Goal: Information Seeking & Learning: Learn about a topic

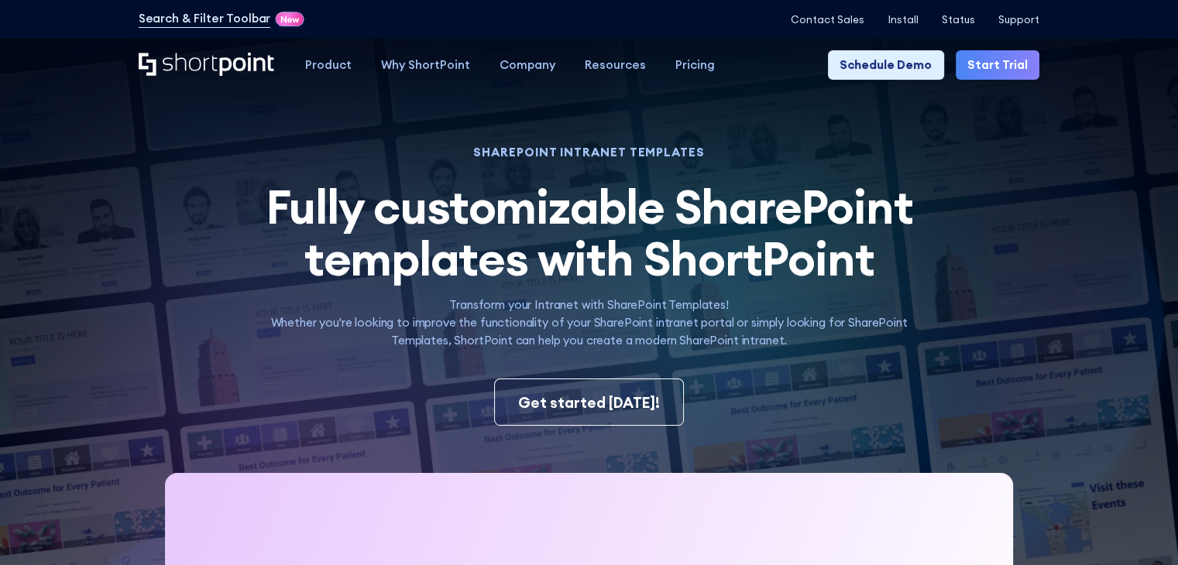
scroll to position [232, 0]
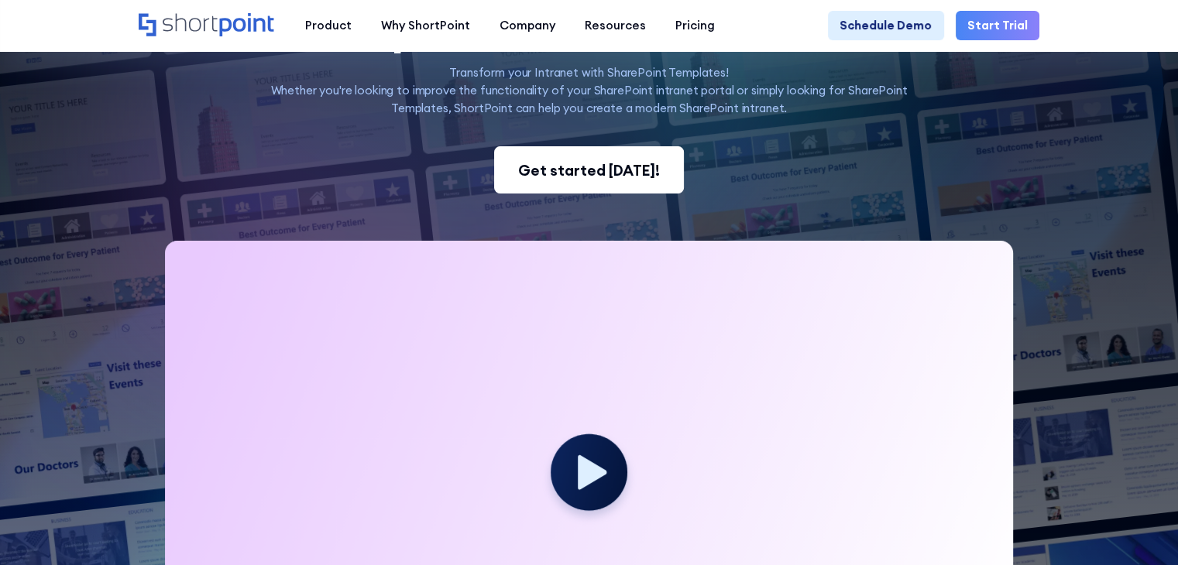
click at [602, 180] on div "Get started [DATE]!" at bounding box center [589, 171] width 142 height 22
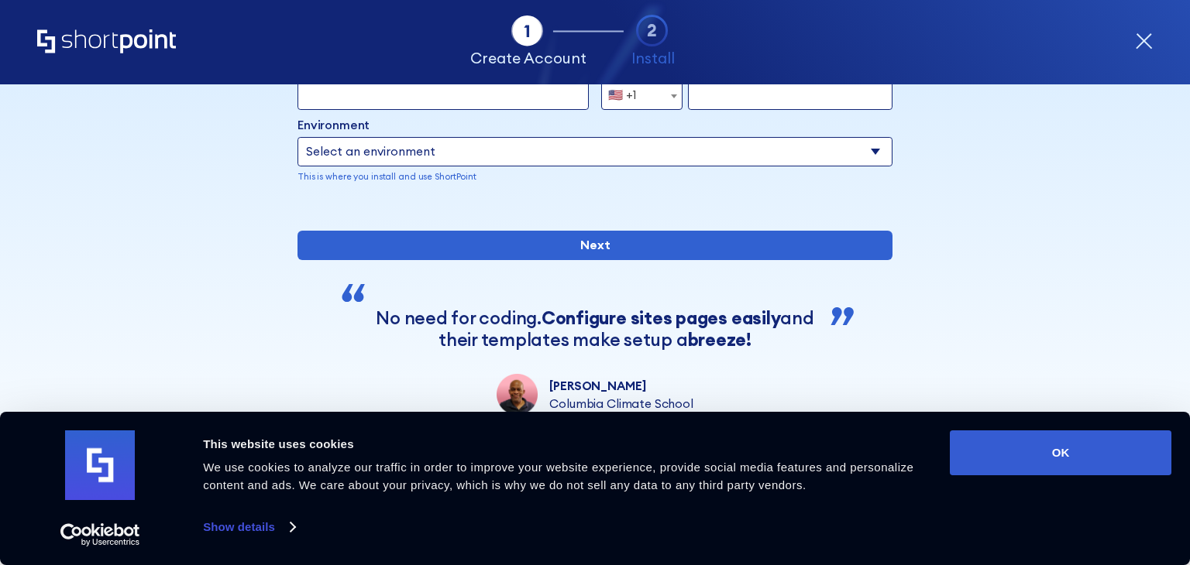
scroll to position [248, 0]
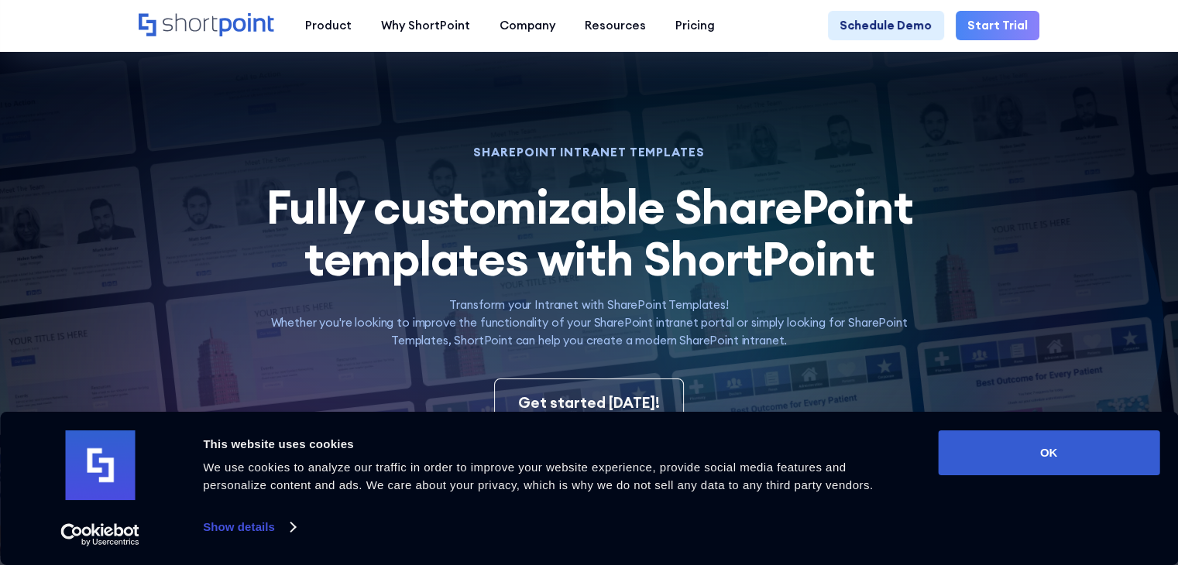
scroll to position [387, 0]
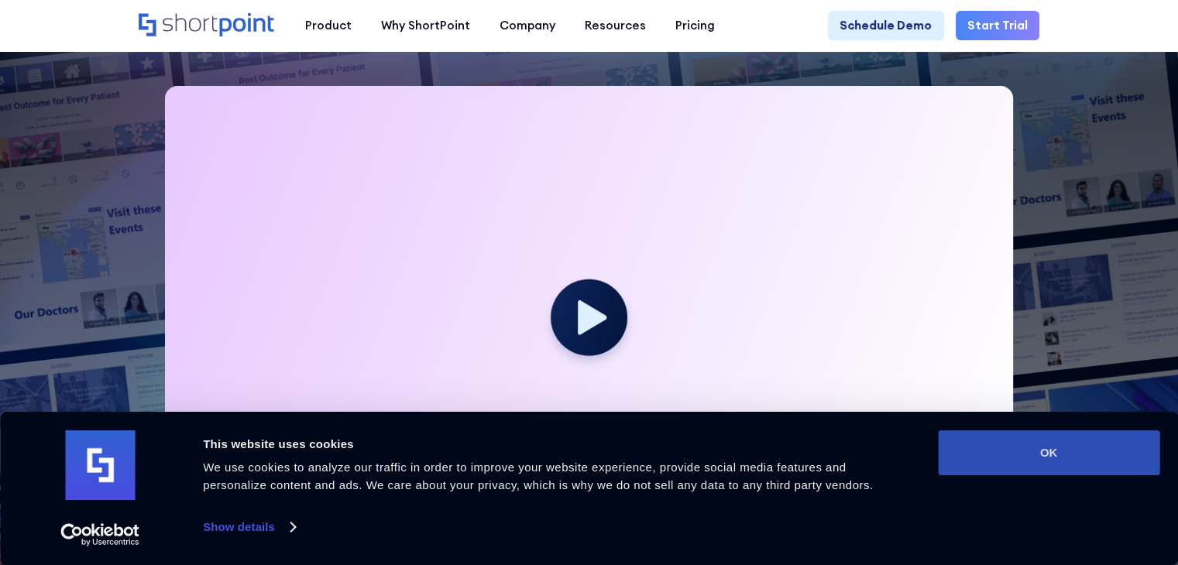
click at [1088, 438] on button "OK" at bounding box center [1049, 453] width 222 height 45
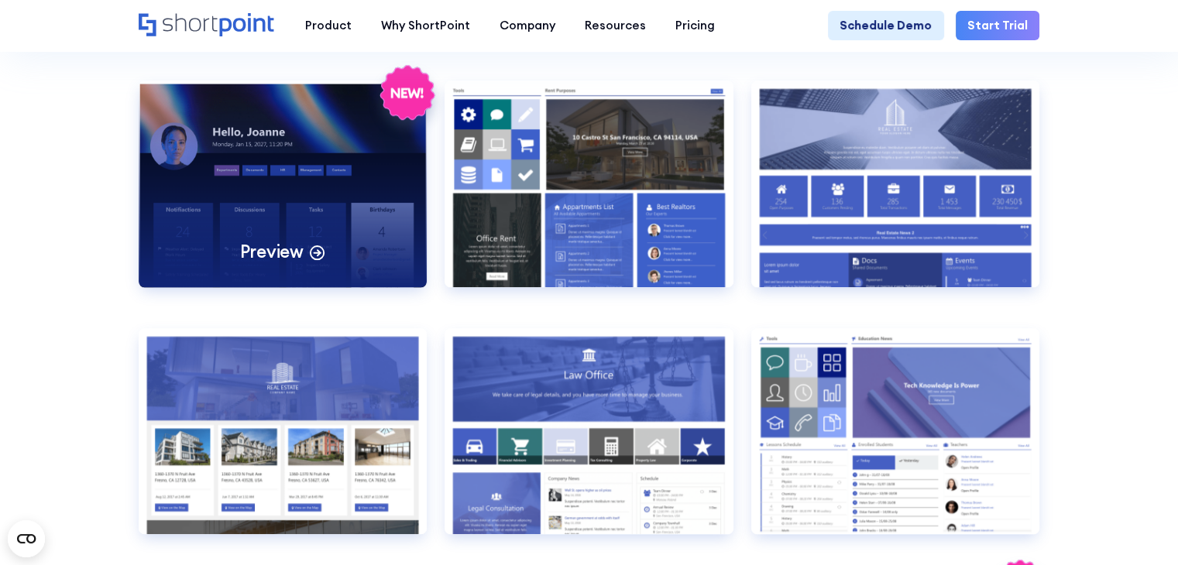
scroll to position [1317, 0]
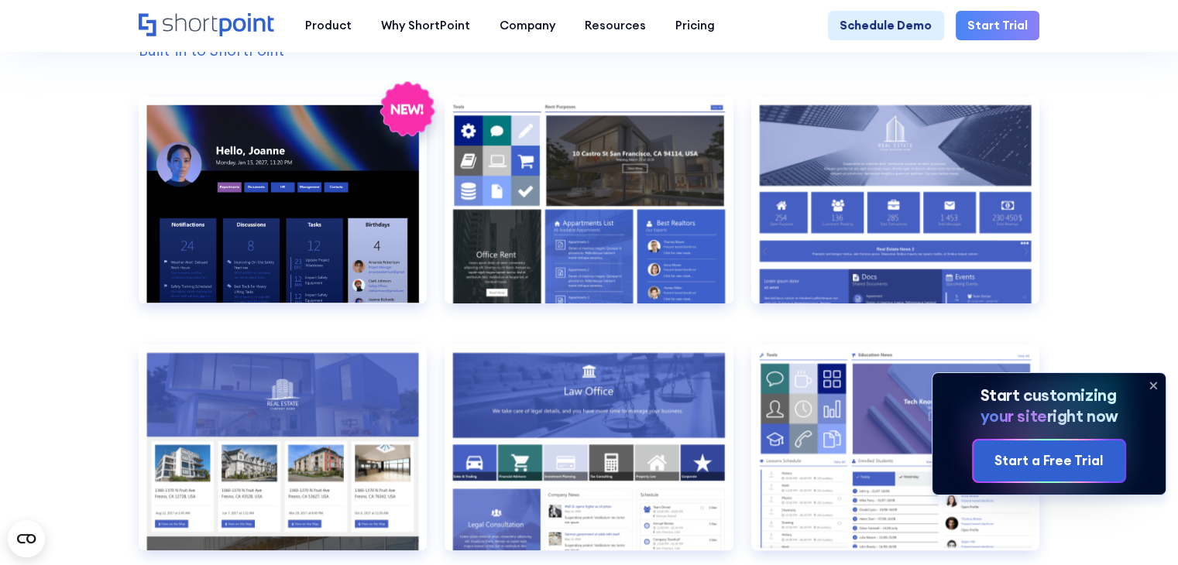
click at [1150, 382] on icon at bounding box center [1153, 385] width 25 height 25
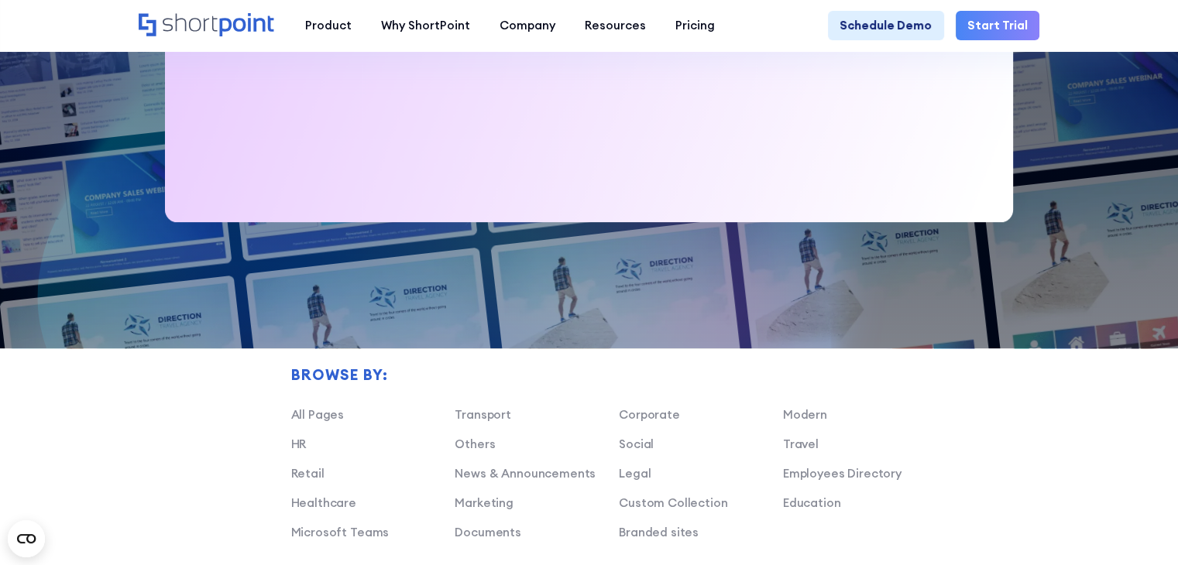
scroll to position [930, 0]
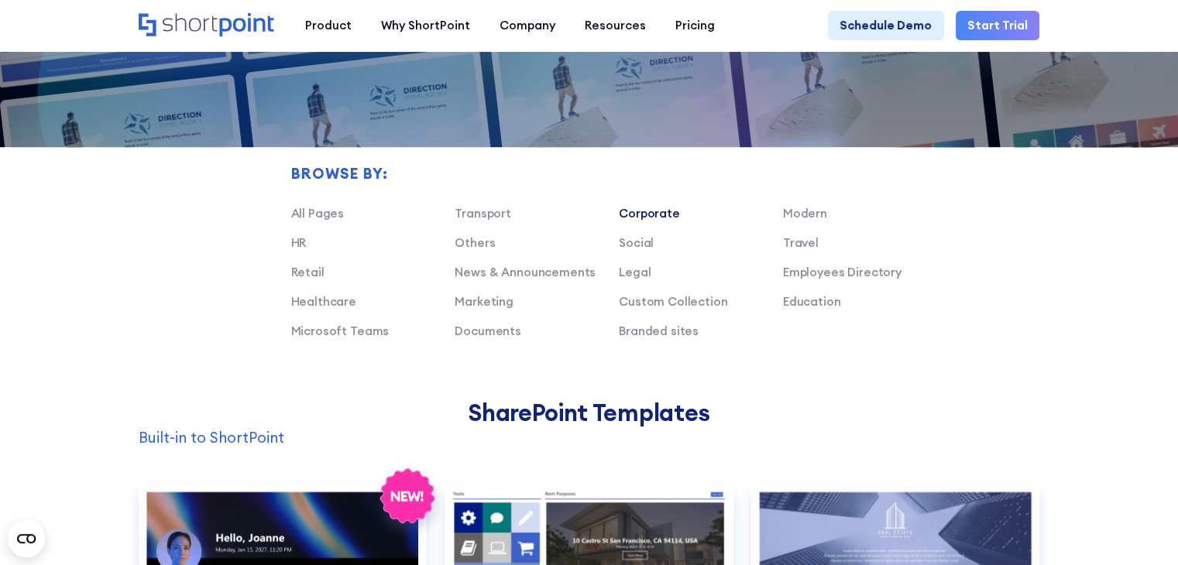
click at [645, 221] on link "Corporate" at bounding box center [649, 213] width 61 height 15
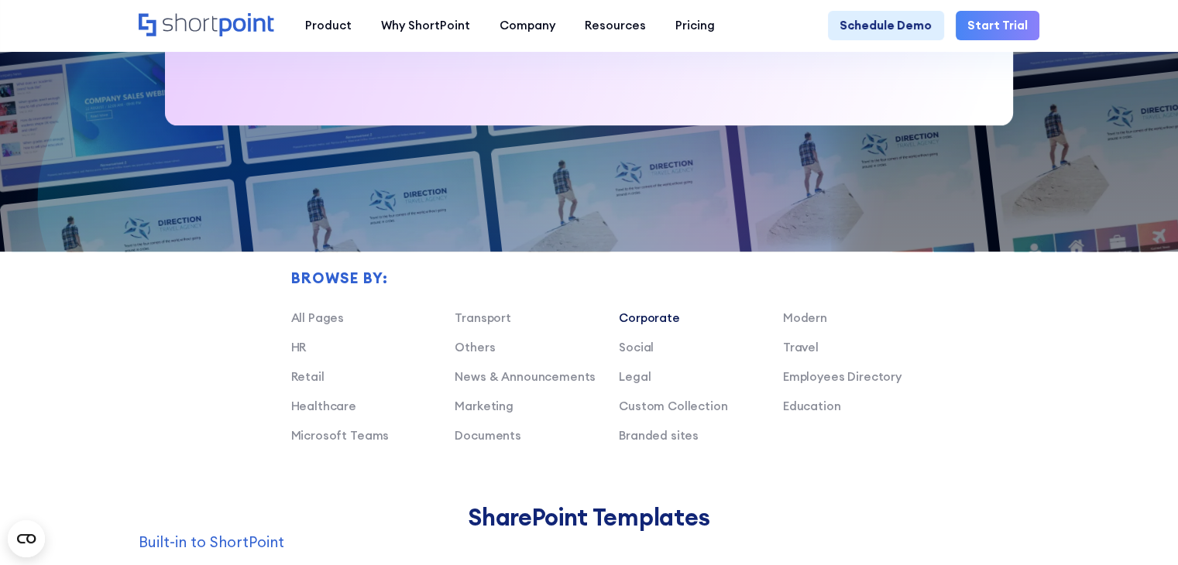
scroll to position [852, 0]
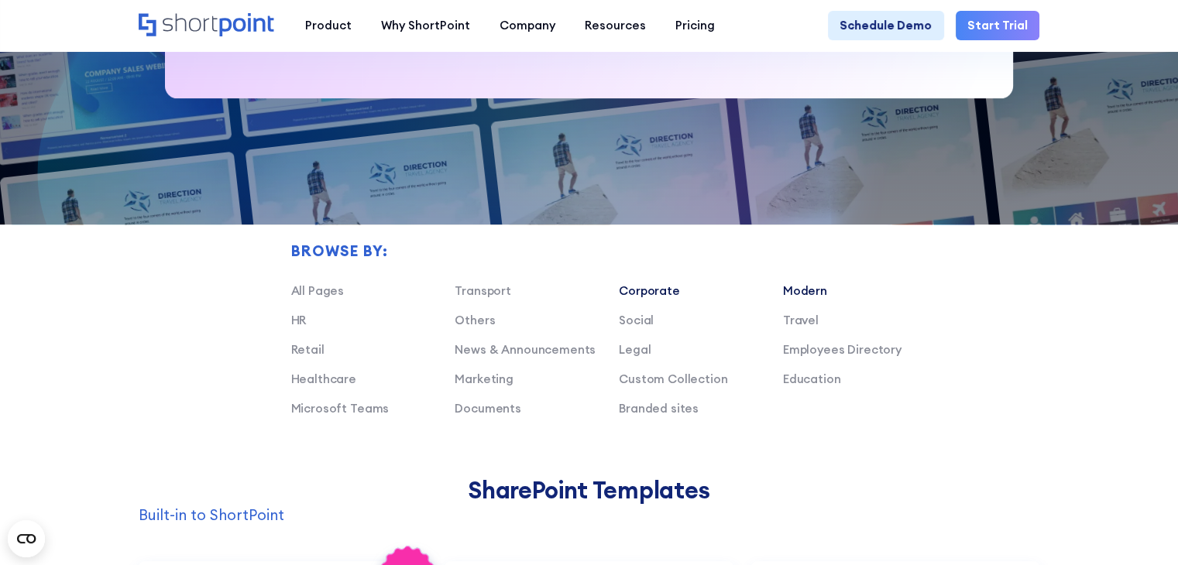
click at [820, 298] on link "Modern" at bounding box center [805, 291] width 44 height 15
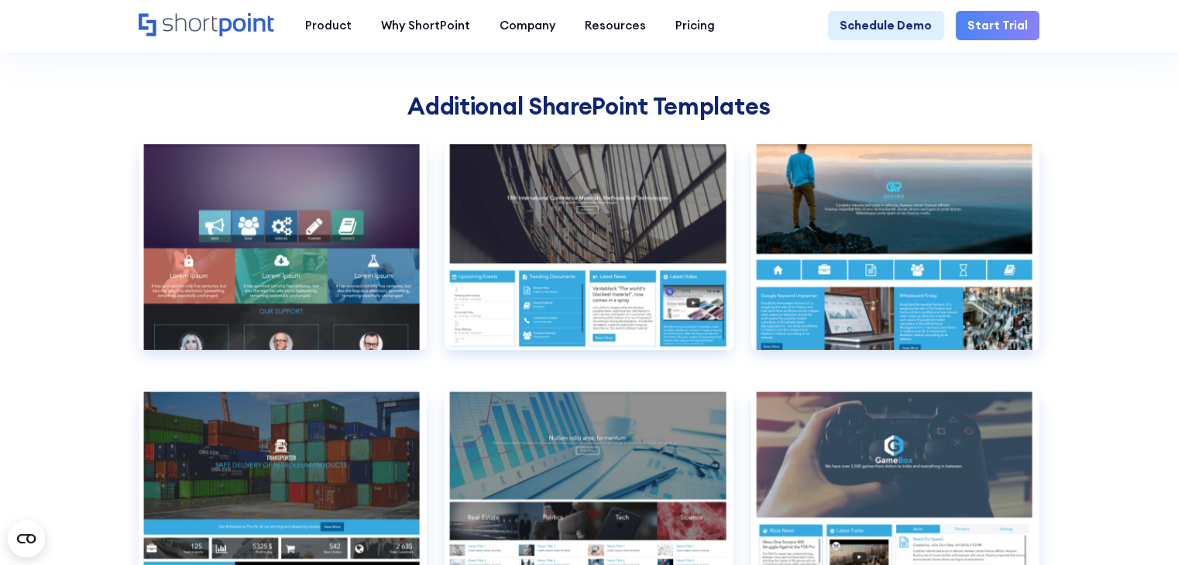
scroll to position [1084, 0]
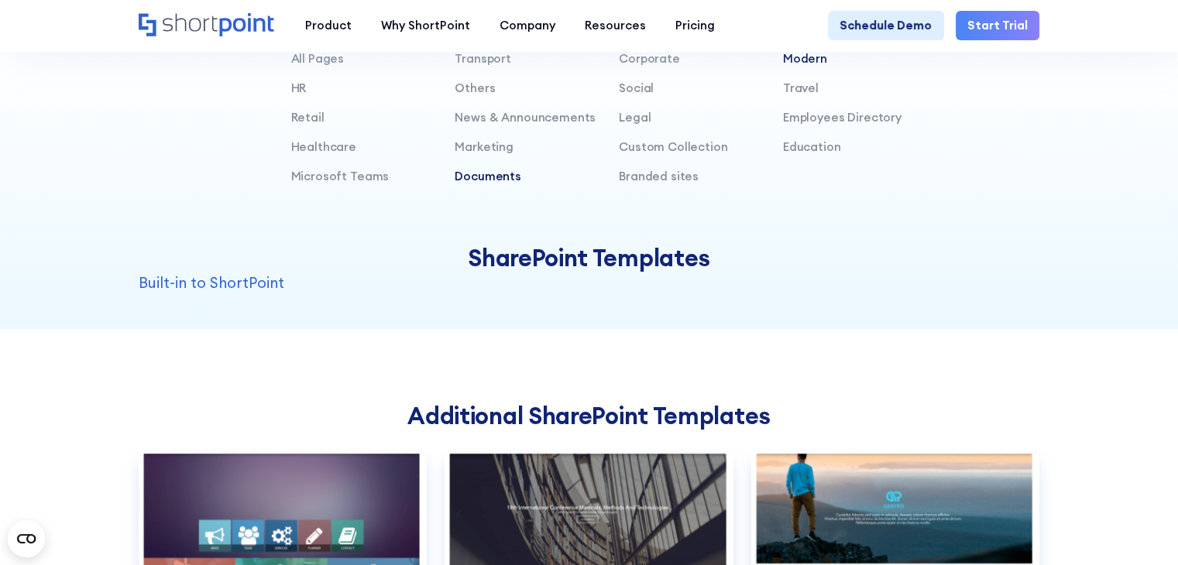
click at [514, 184] on link "Documents" at bounding box center [488, 176] width 67 height 15
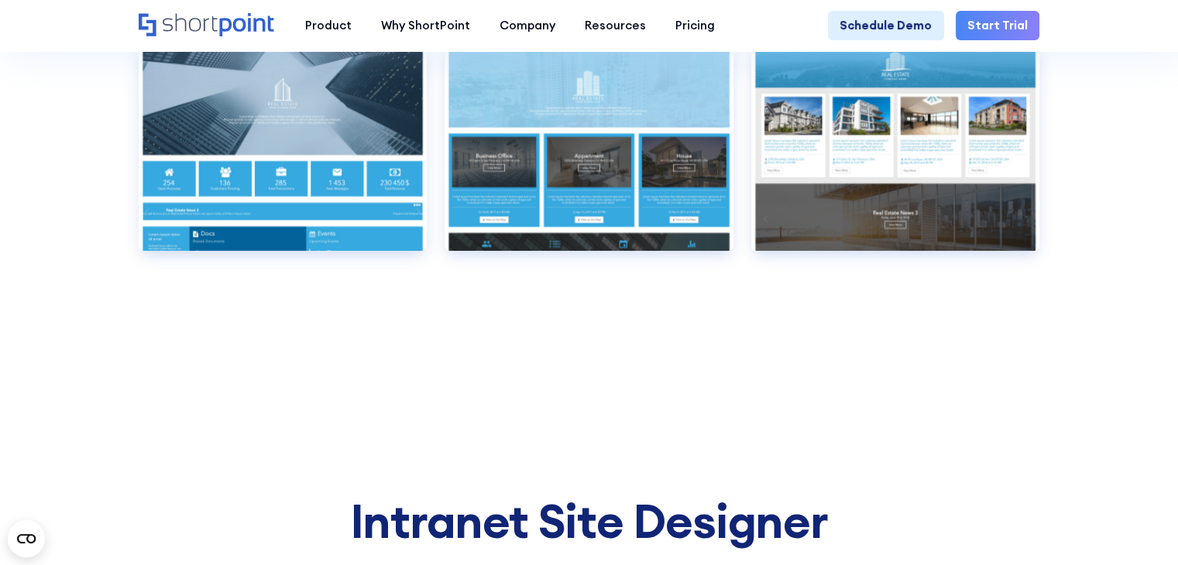
scroll to position [1627, 0]
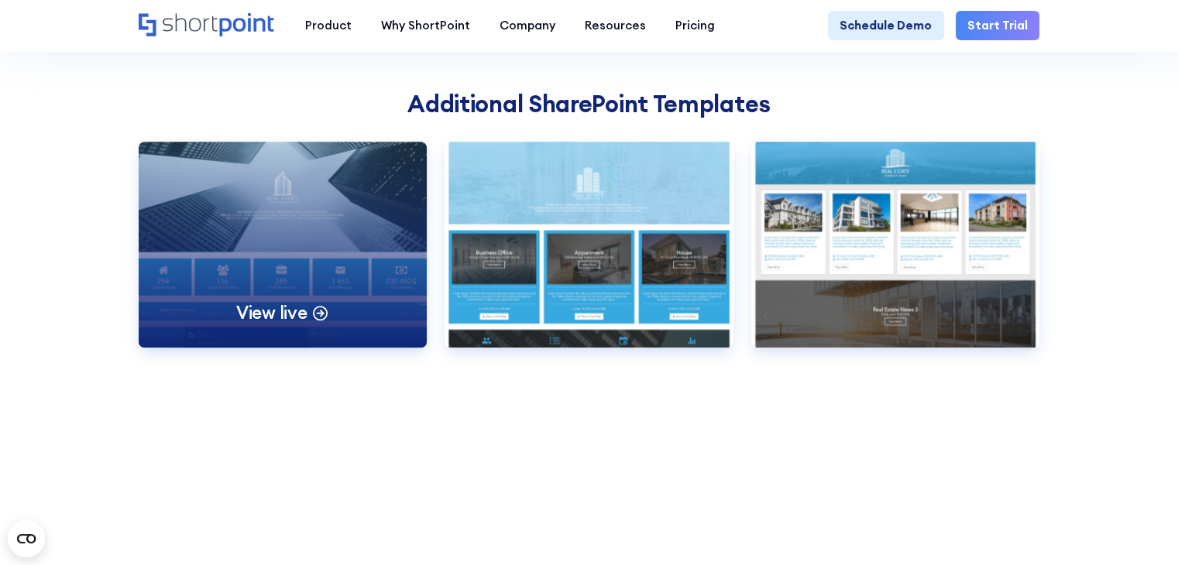
click at [288, 318] on p "View live" at bounding box center [271, 312] width 71 height 23
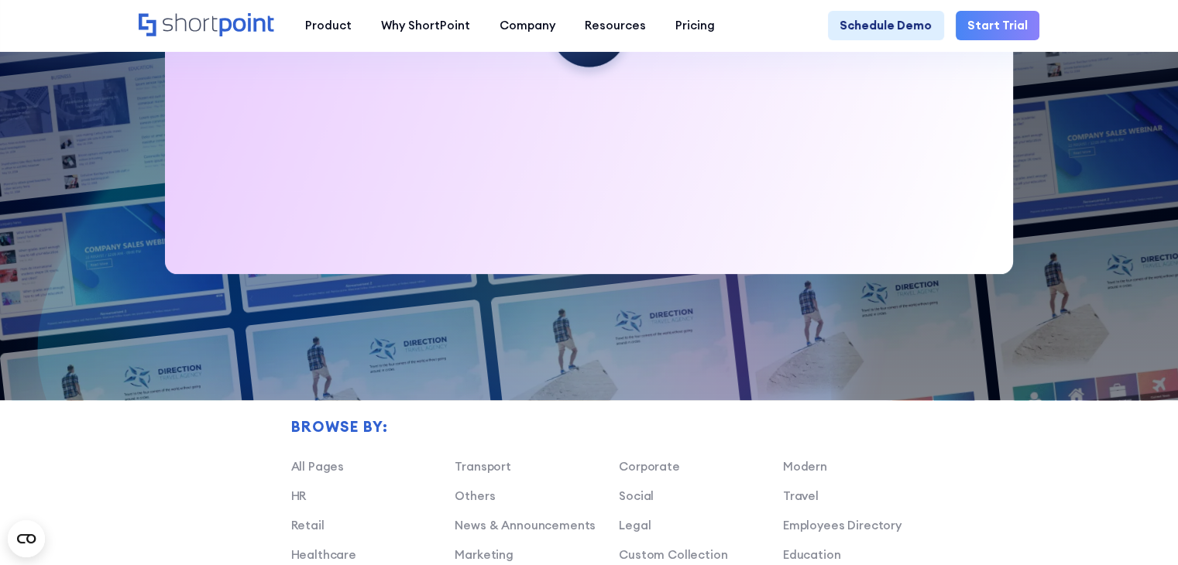
scroll to position [852, 0]
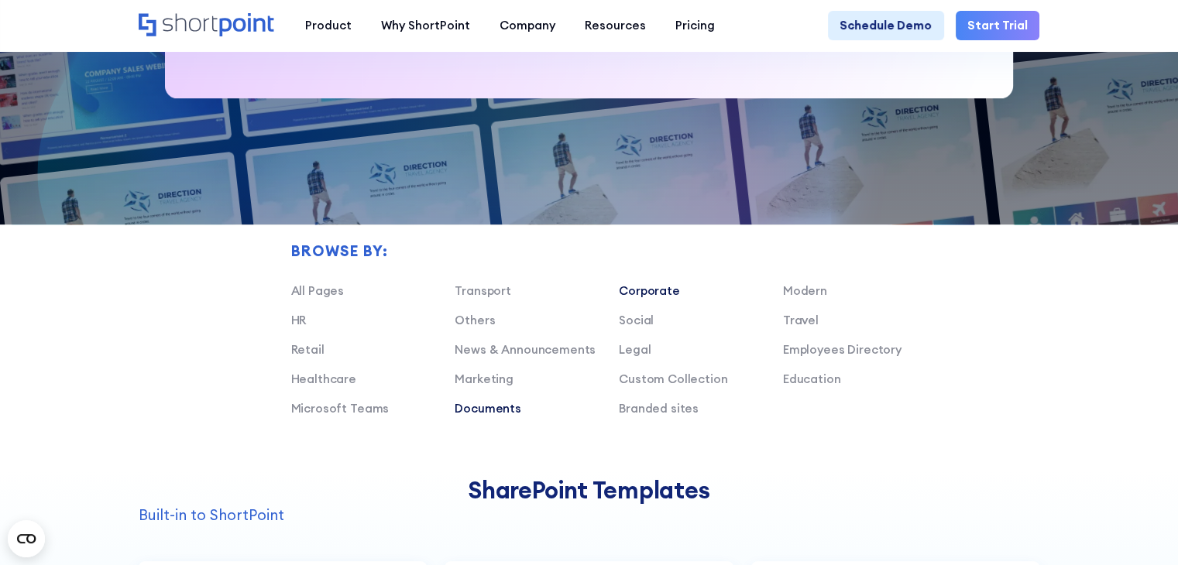
click at [620, 298] on link "Corporate" at bounding box center [649, 291] width 61 height 15
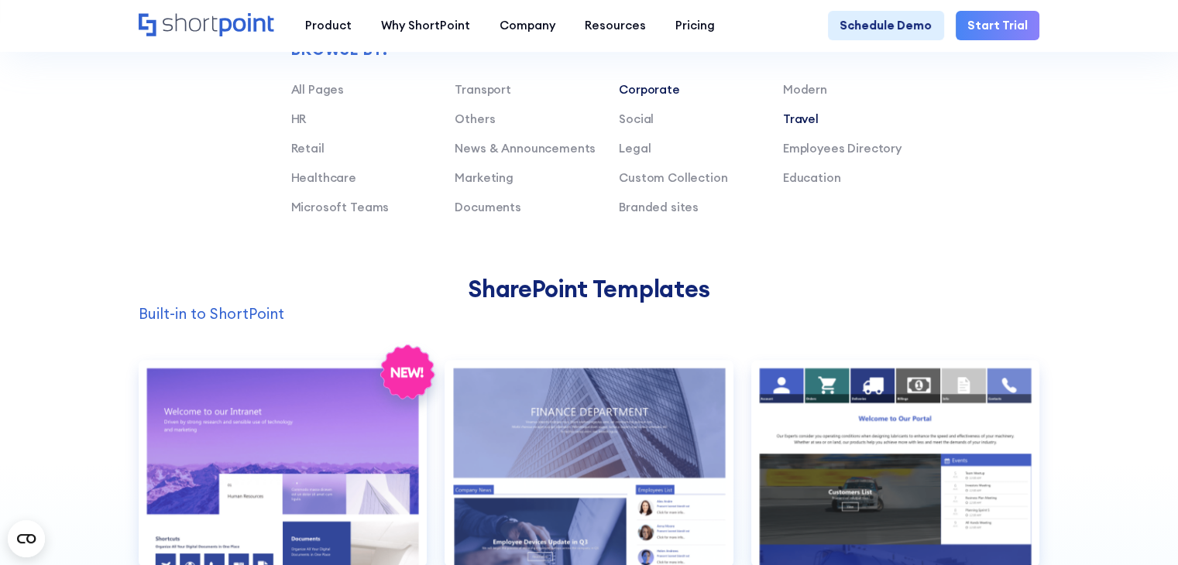
scroll to position [930, 0]
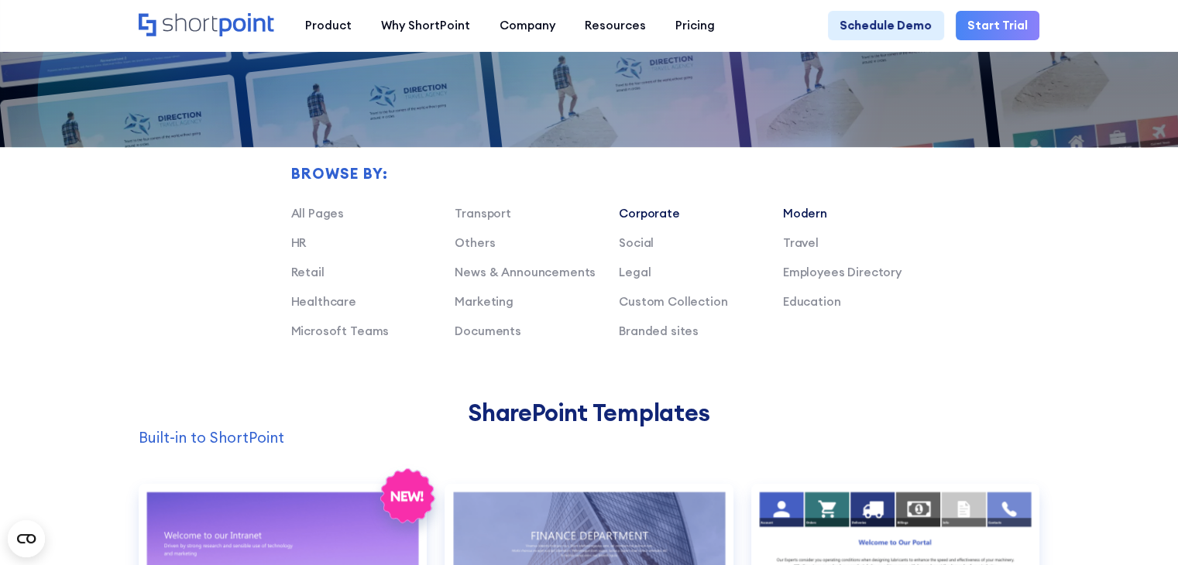
click at [803, 221] on link "Modern" at bounding box center [805, 213] width 44 height 15
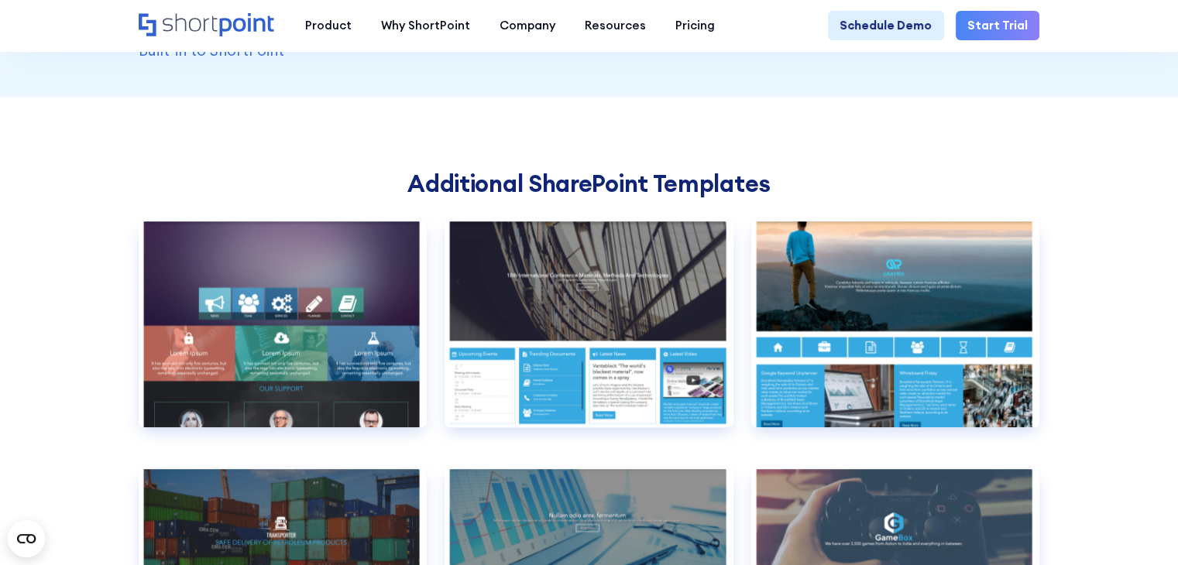
scroll to position [1007, 0]
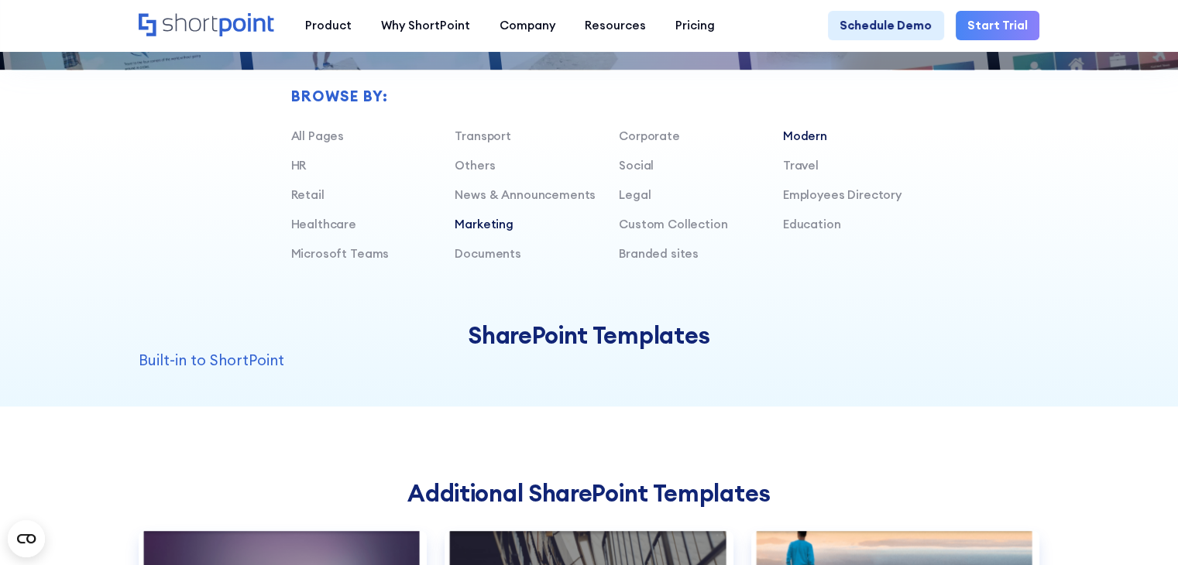
click at [497, 232] on link "Marketing" at bounding box center [484, 224] width 59 height 15
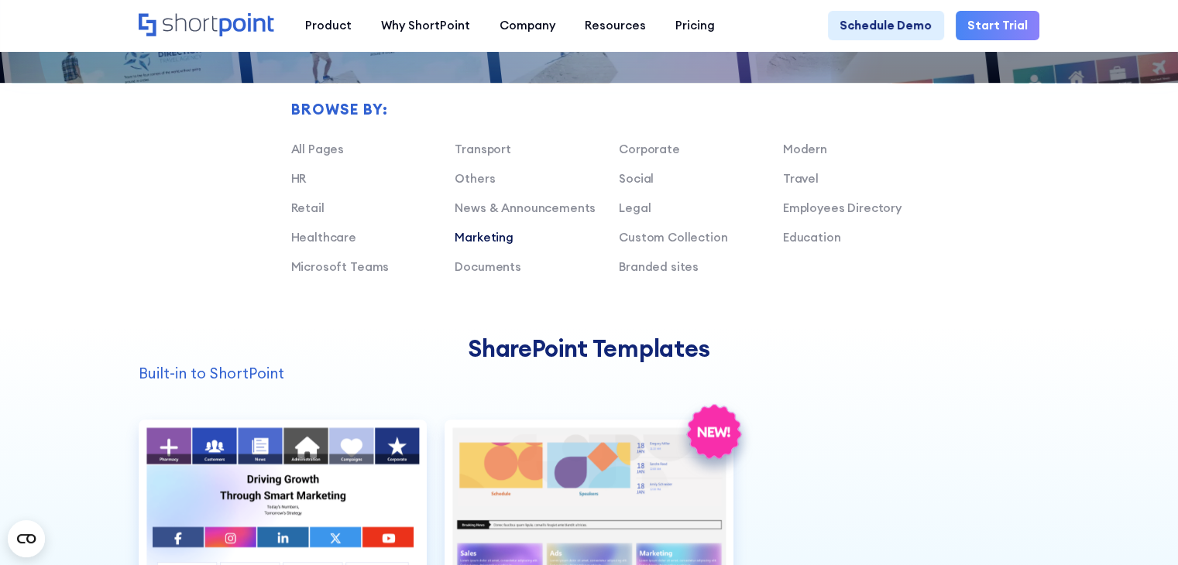
scroll to position [930, 0]
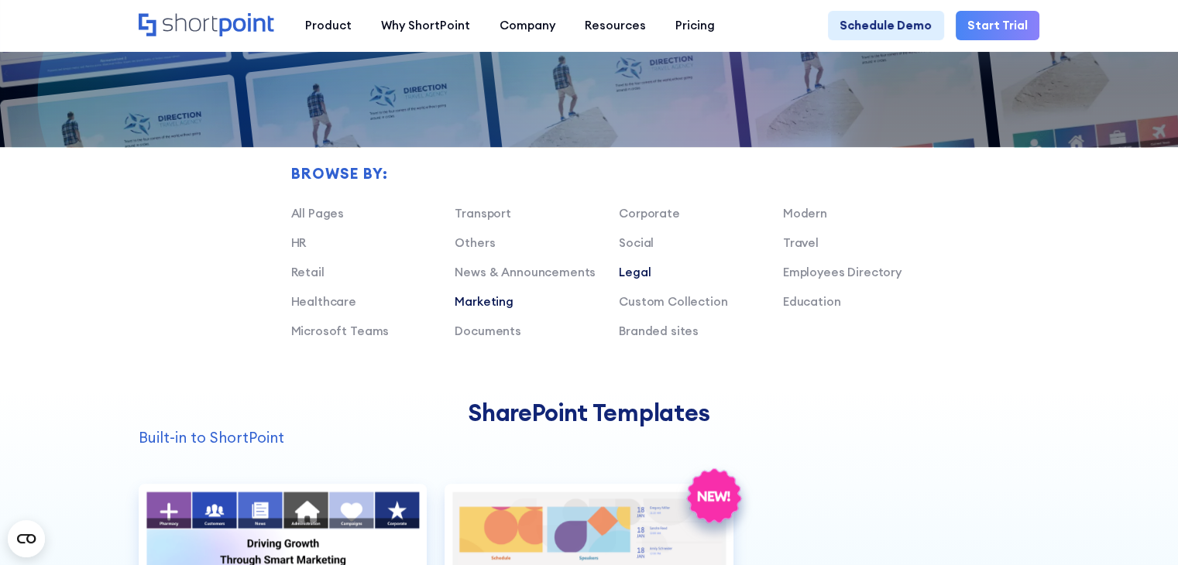
click at [643, 280] on link "Legal" at bounding box center [635, 272] width 32 height 15
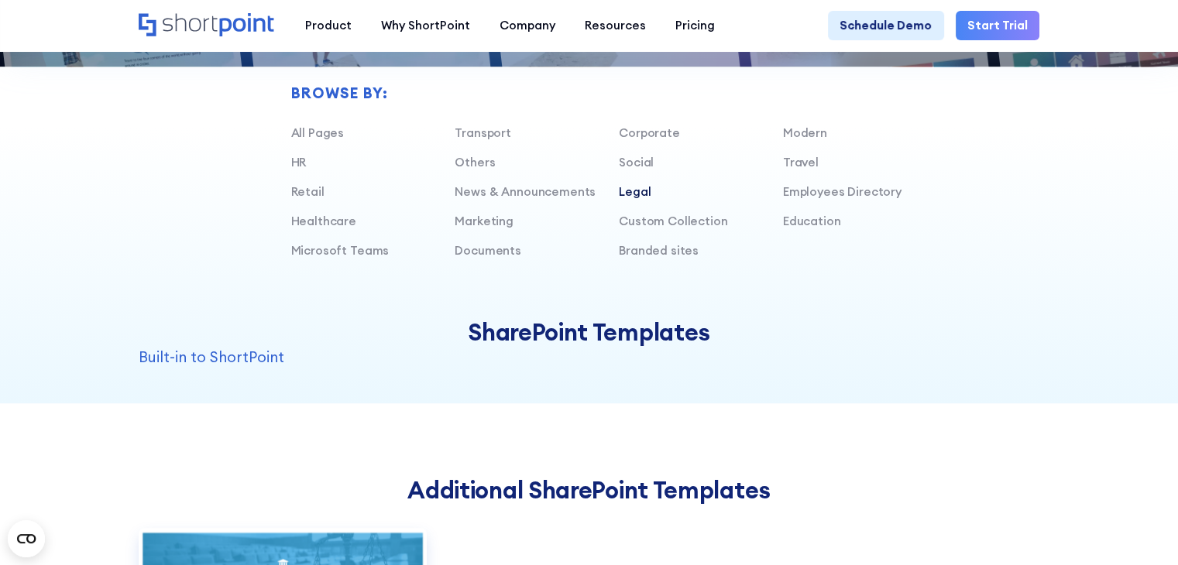
scroll to position [1007, 0]
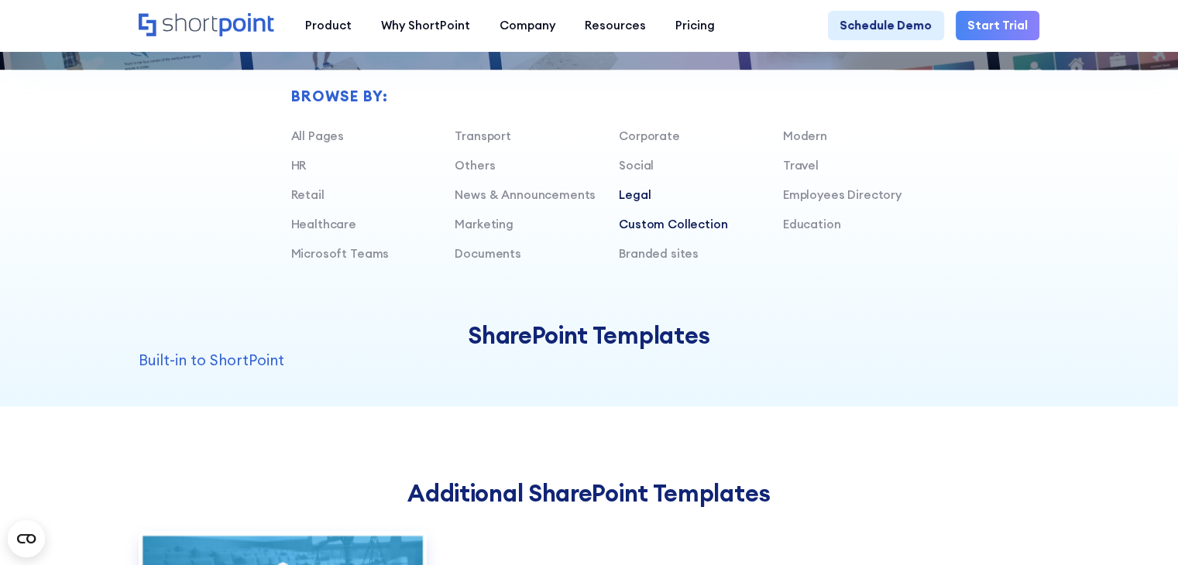
click at [697, 232] on link "Custom Collection" at bounding box center [673, 224] width 108 height 15
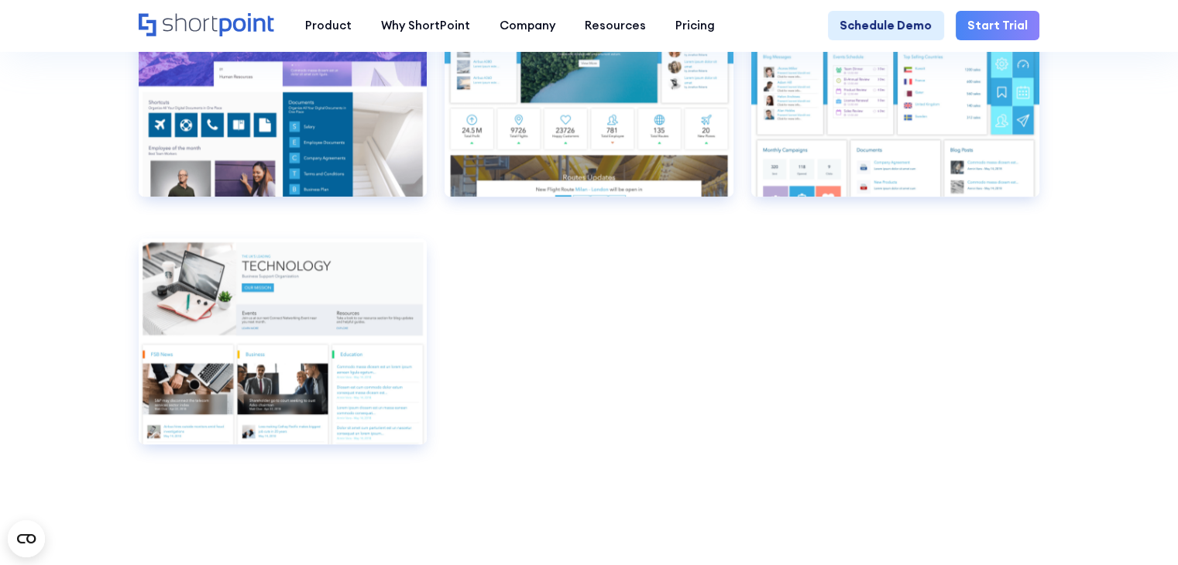
scroll to position [1549, 0]
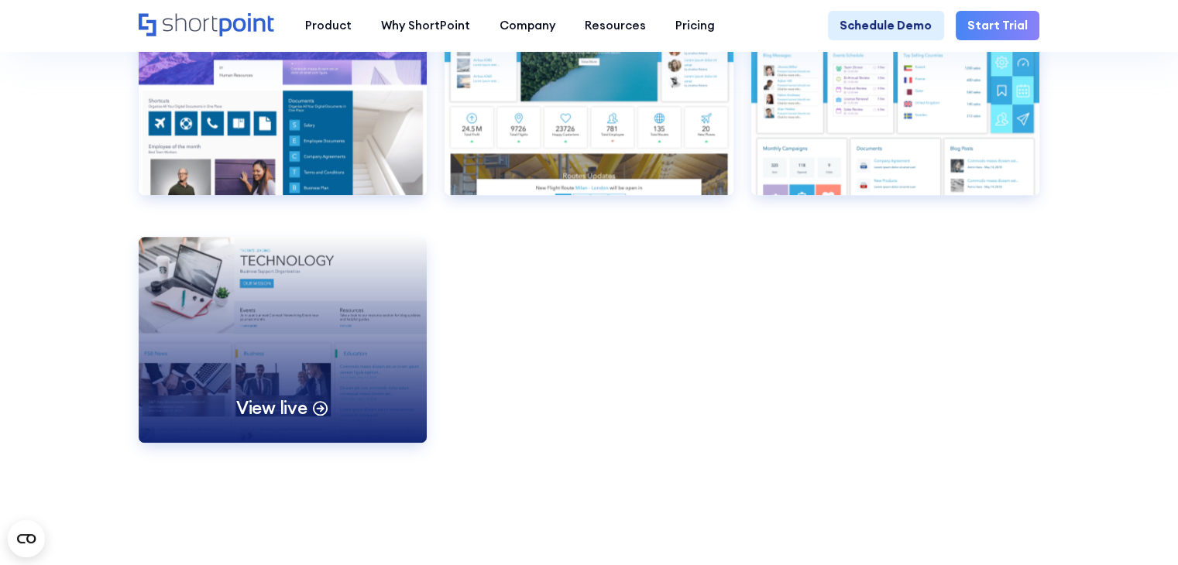
click at [340, 407] on div "View live" at bounding box center [283, 340] width 289 height 206
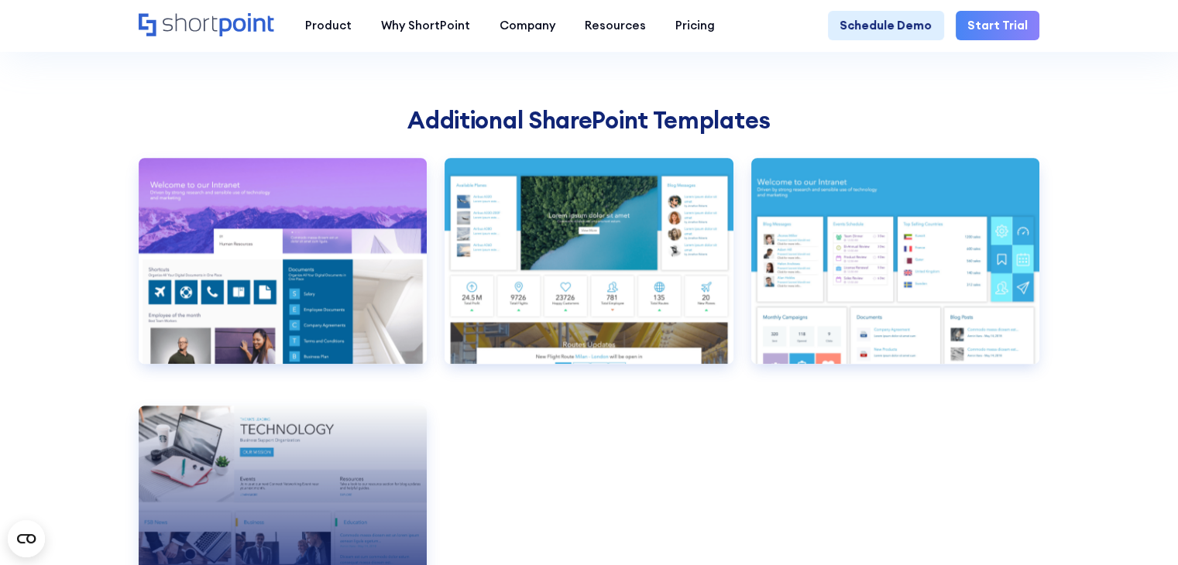
scroll to position [1239, 0]
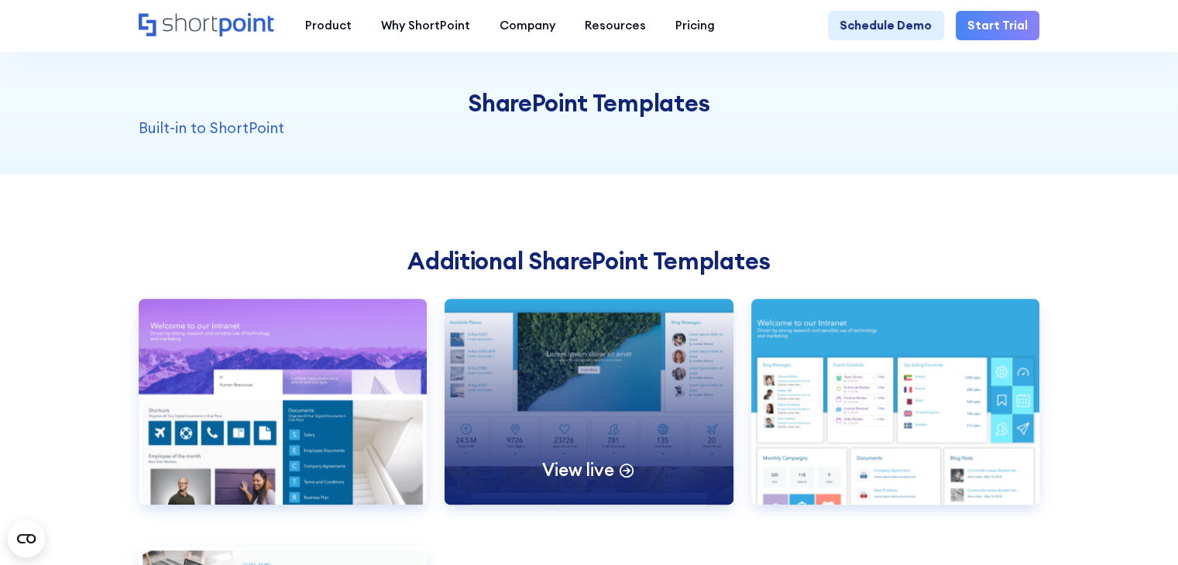
click at [691, 380] on div "View live" at bounding box center [589, 402] width 289 height 206
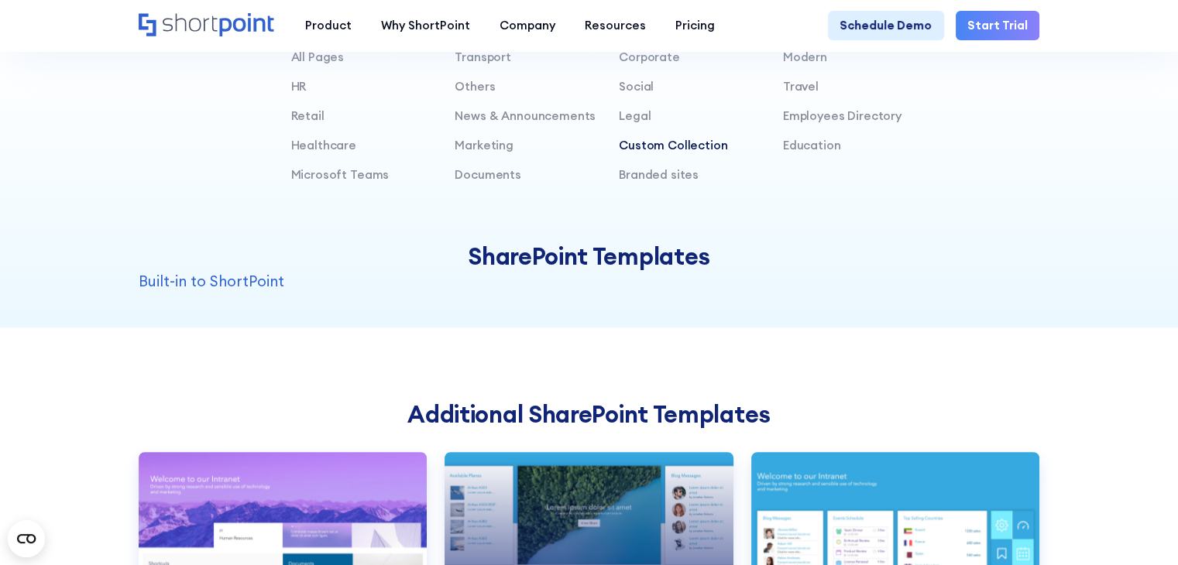
scroll to position [930, 0]
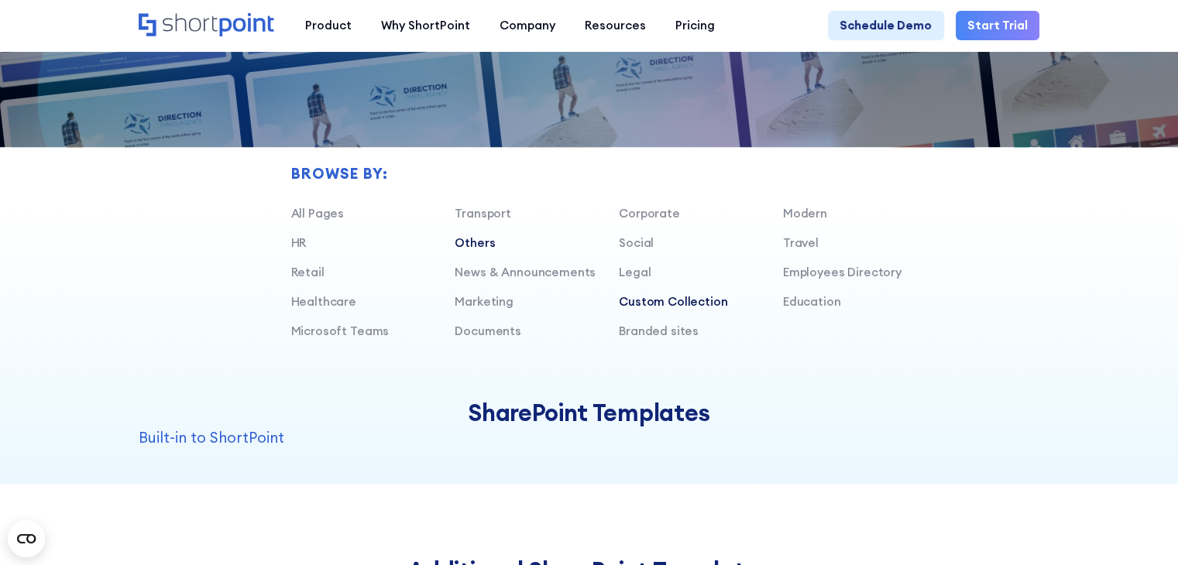
click at [491, 250] on link "Others" at bounding box center [475, 242] width 40 height 15
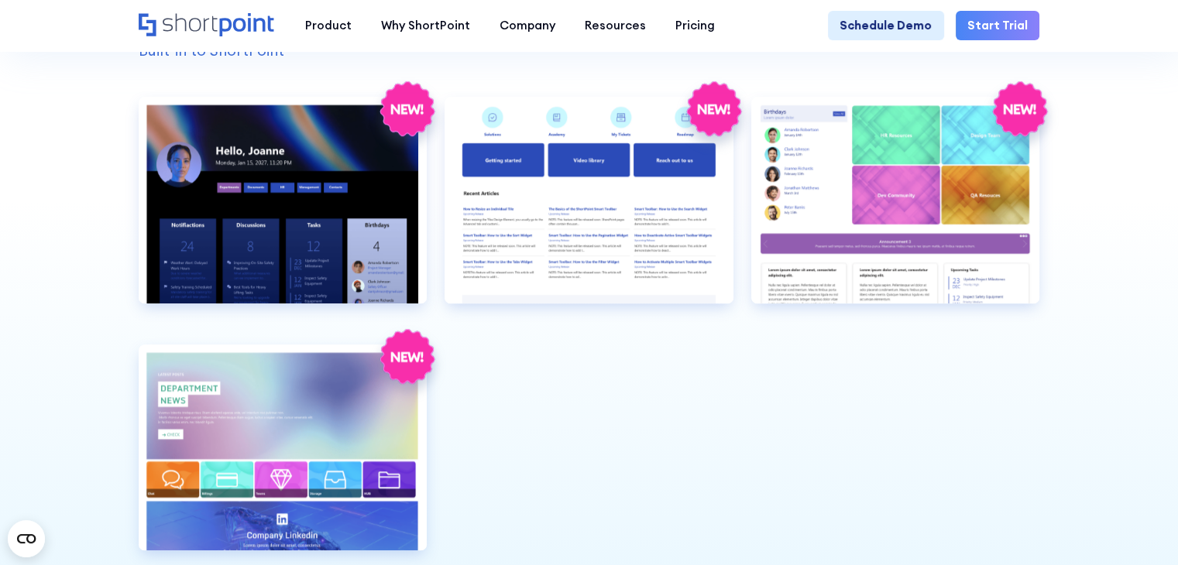
scroll to position [1394, 0]
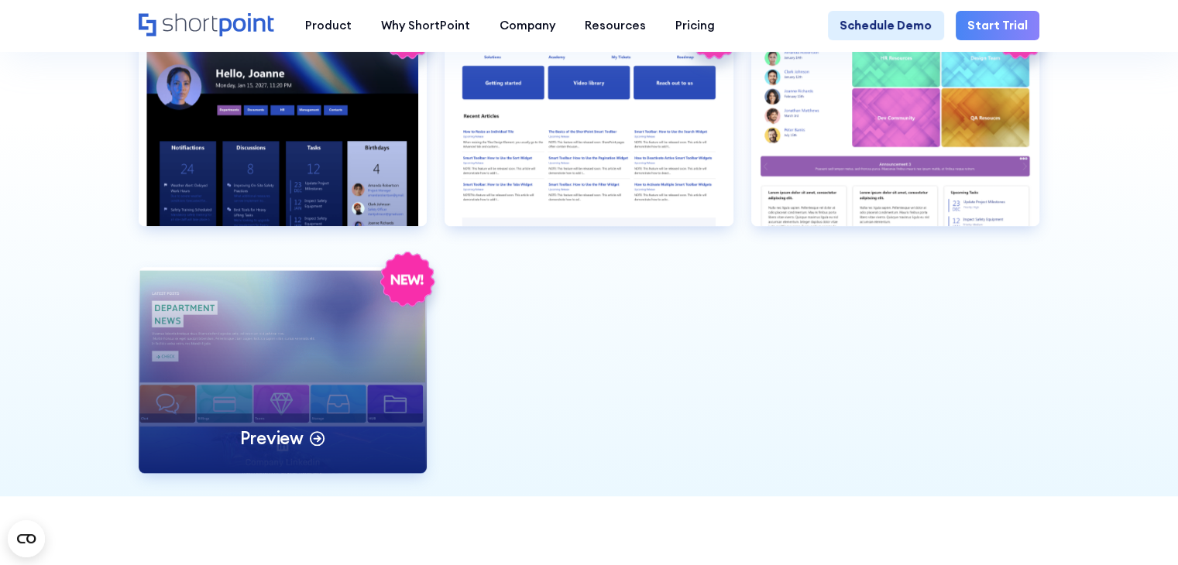
click at [316, 407] on div "Preview" at bounding box center [283, 370] width 289 height 206
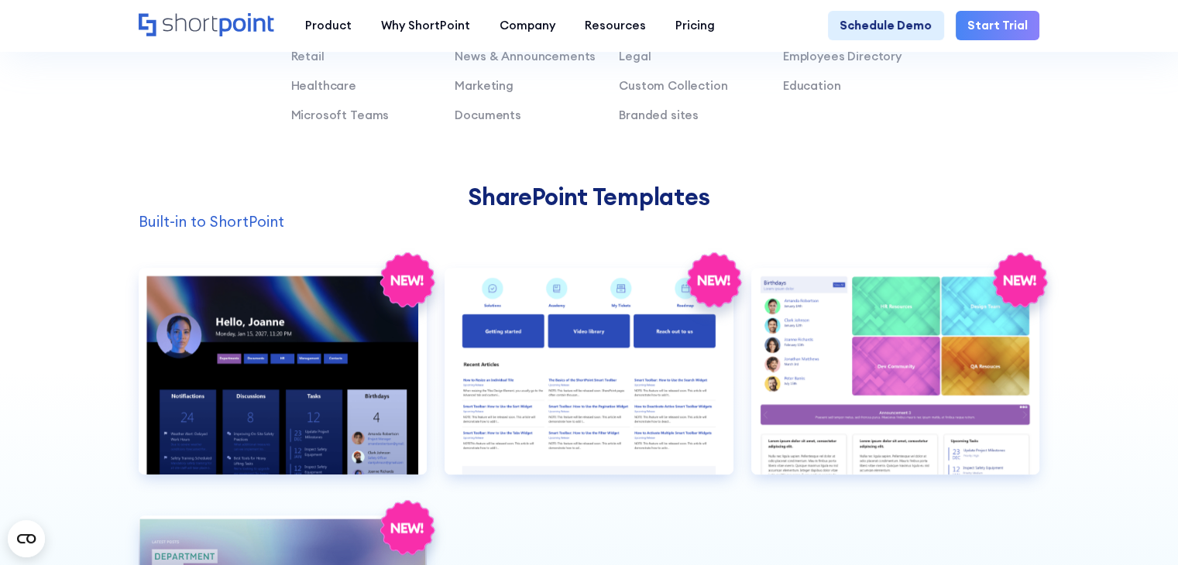
scroll to position [1007, 0]
